Goal: Task Accomplishment & Management: Use online tool/utility

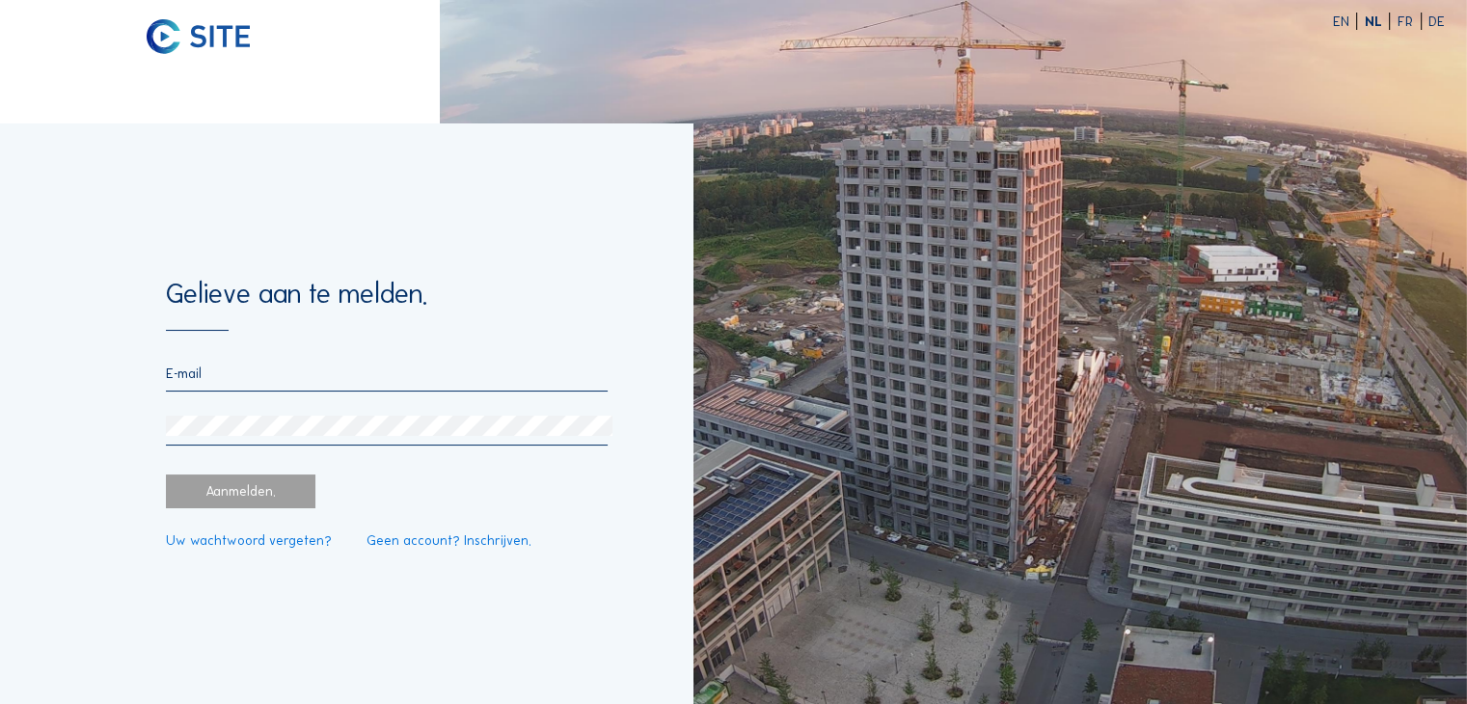
type input "[EMAIL_ADDRESS][DOMAIN_NAME]"
click at [270, 483] on div "Aanmelden." at bounding box center [241, 491] width 150 height 33
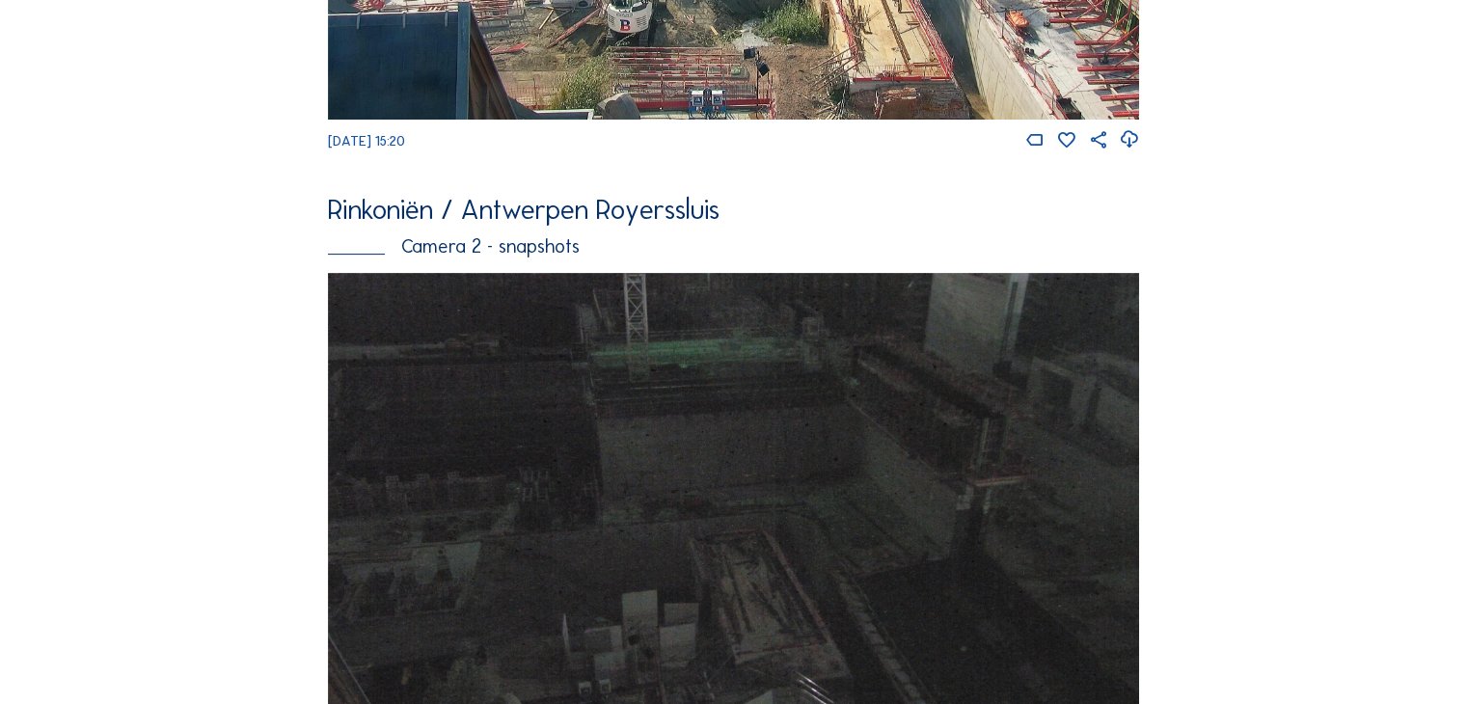
scroll to position [1254, 0]
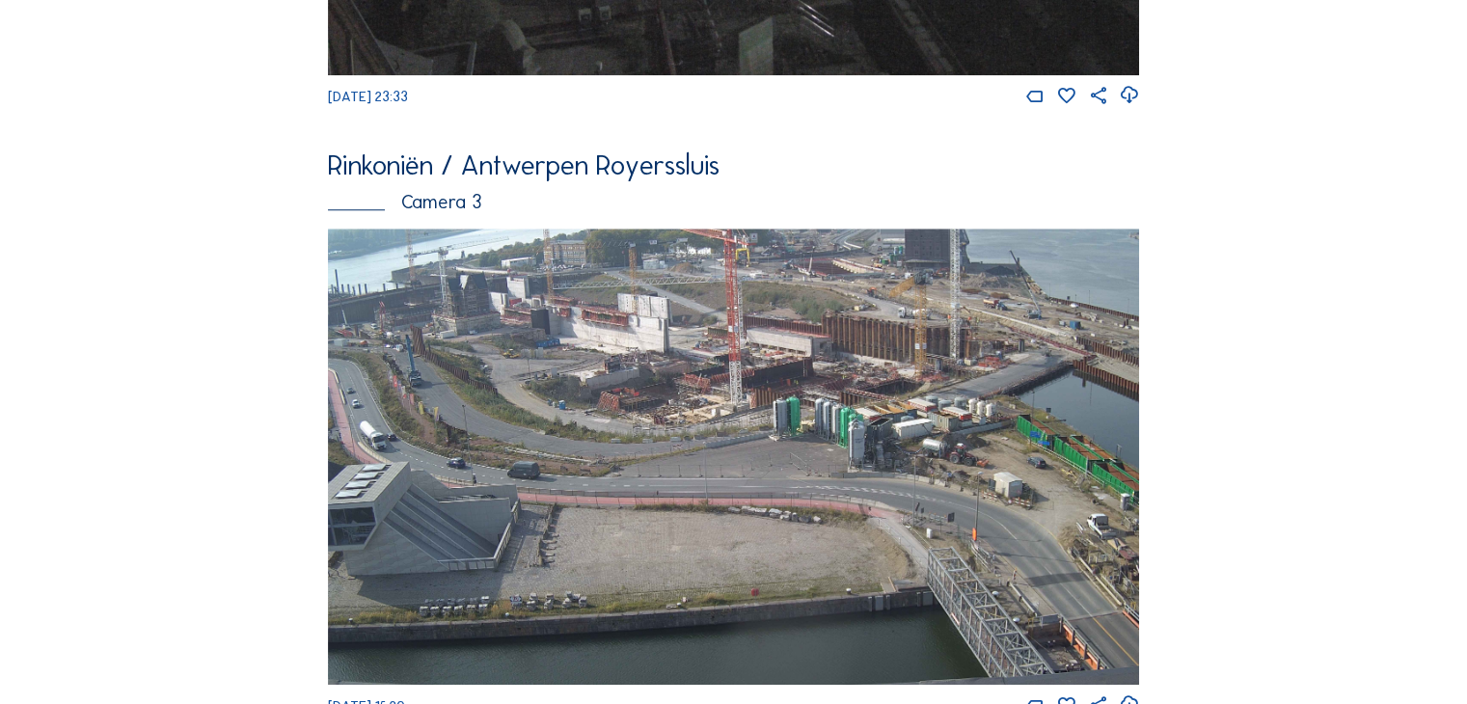
click at [911, 482] on img at bounding box center [733, 457] width 811 height 456
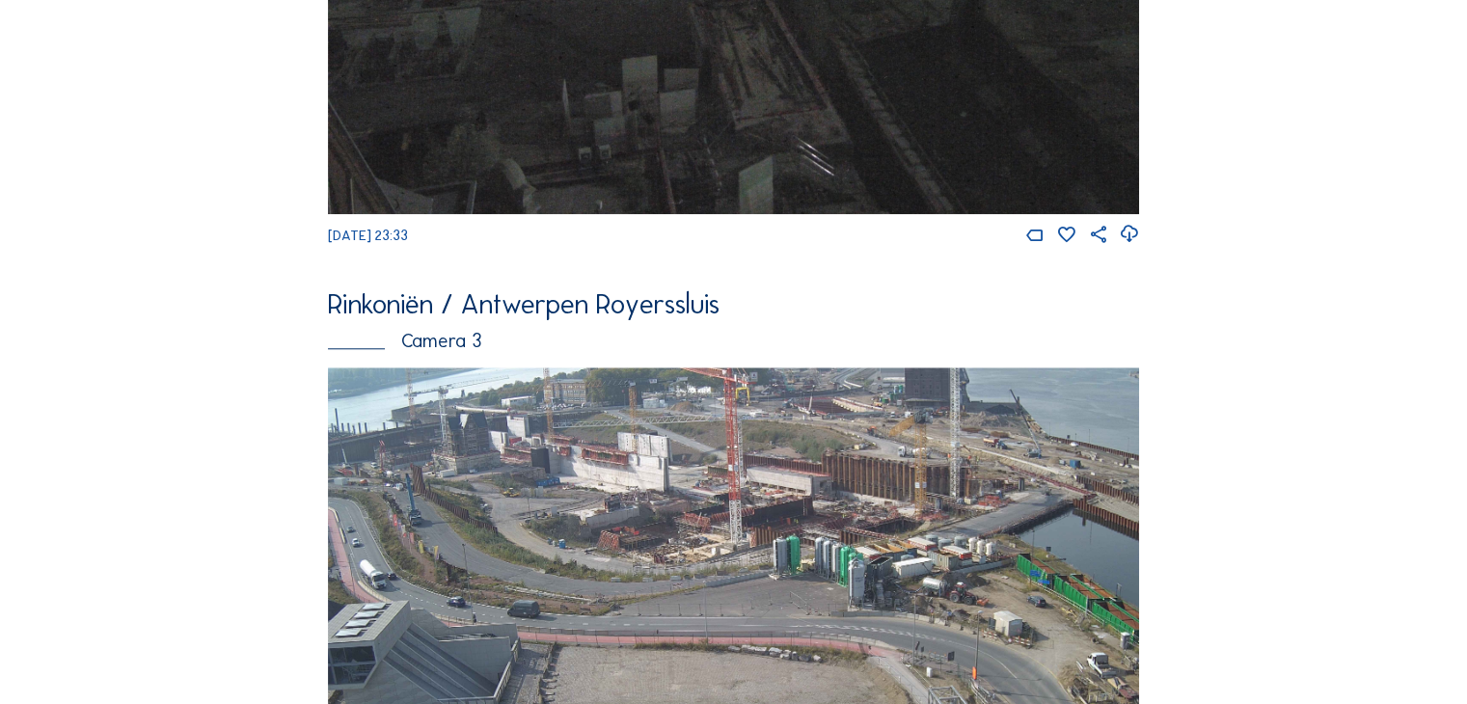
scroll to position [1872, 0]
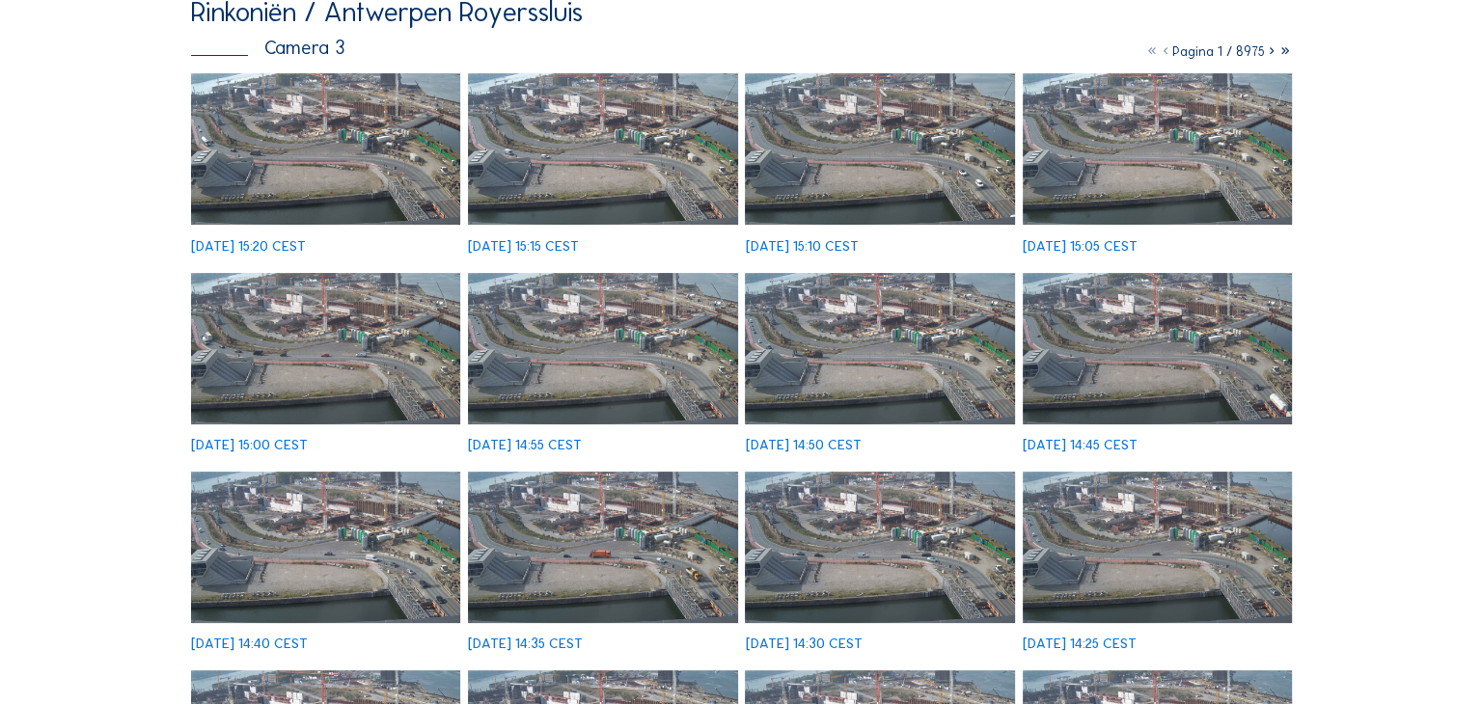
scroll to position [178, 0]
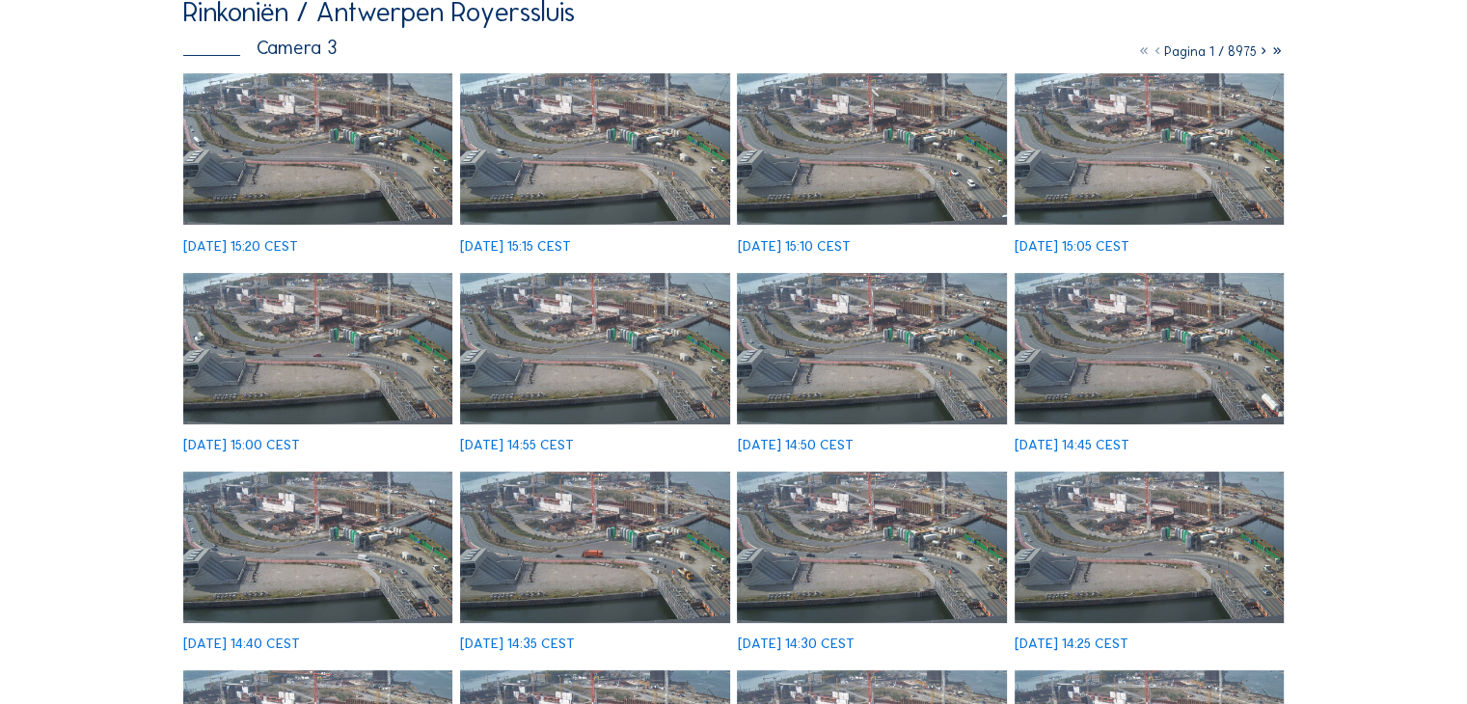
click at [563, 344] on img at bounding box center [594, 348] width 269 height 151
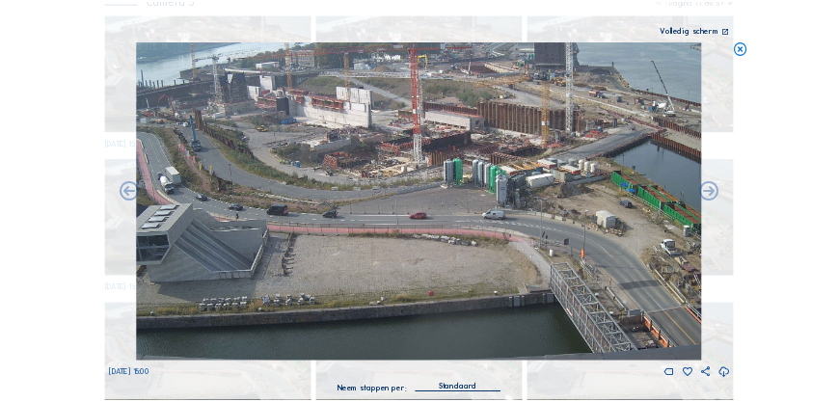
scroll to position [177, 0]
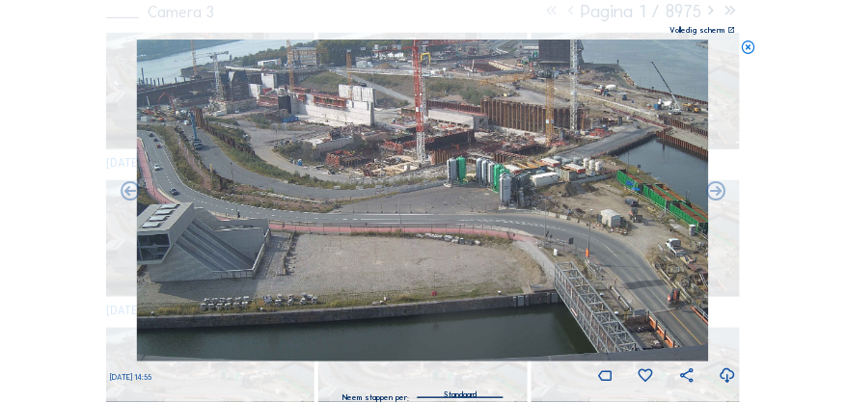
click at [745, 46] on icon at bounding box center [747, 48] width 15 height 16
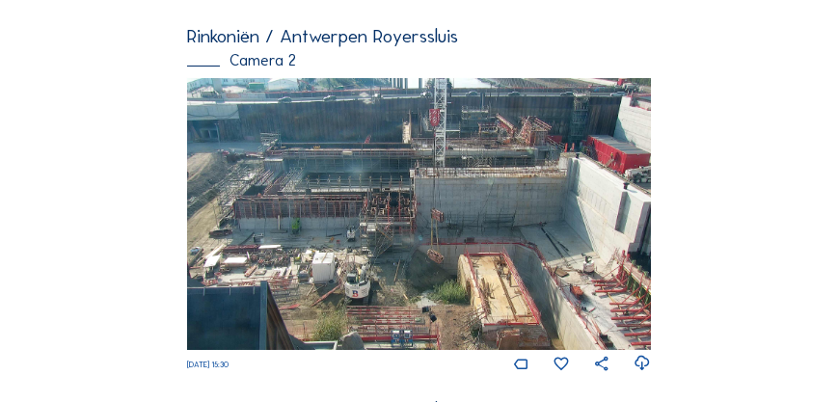
scroll to position [220, 0]
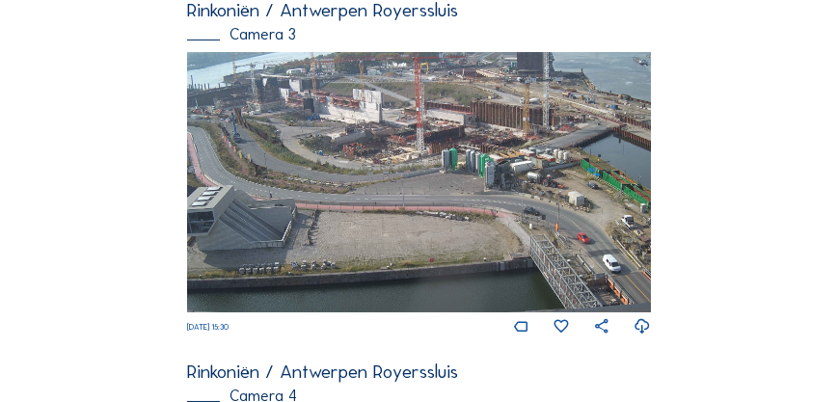
click at [529, 229] on img at bounding box center [419, 182] width 464 height 261
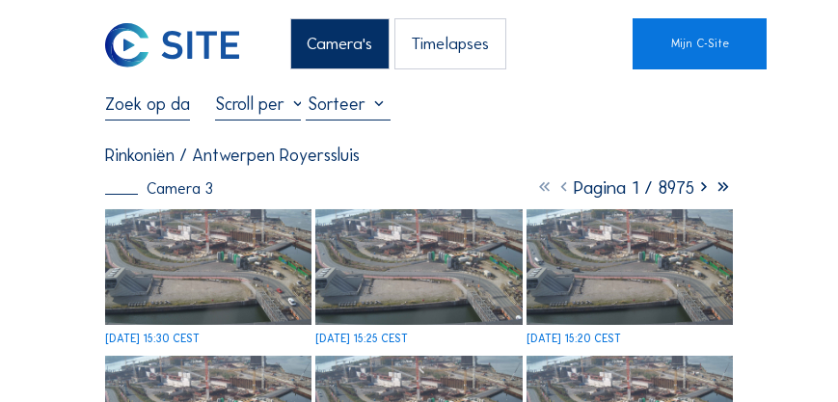
click at [456, 269] on img at bounding box center [418, 267] width 206 height 117
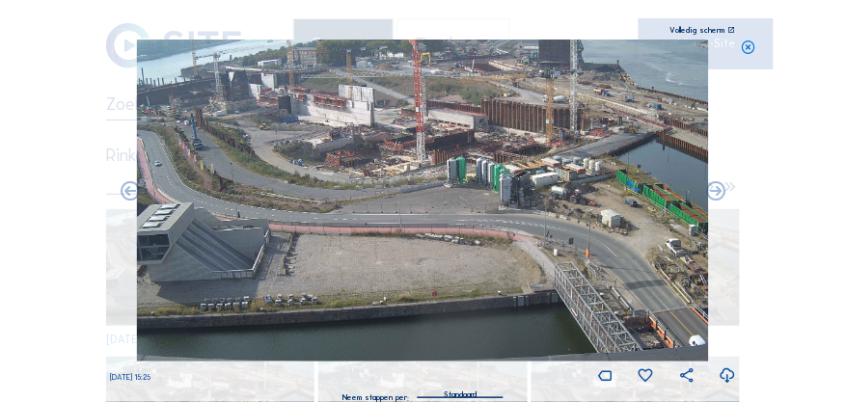
click at [752, 45] on icon at bounding box center [747, 48] width 15 height 16
